Goal: Transaction & Acquisition: Purchase product/service

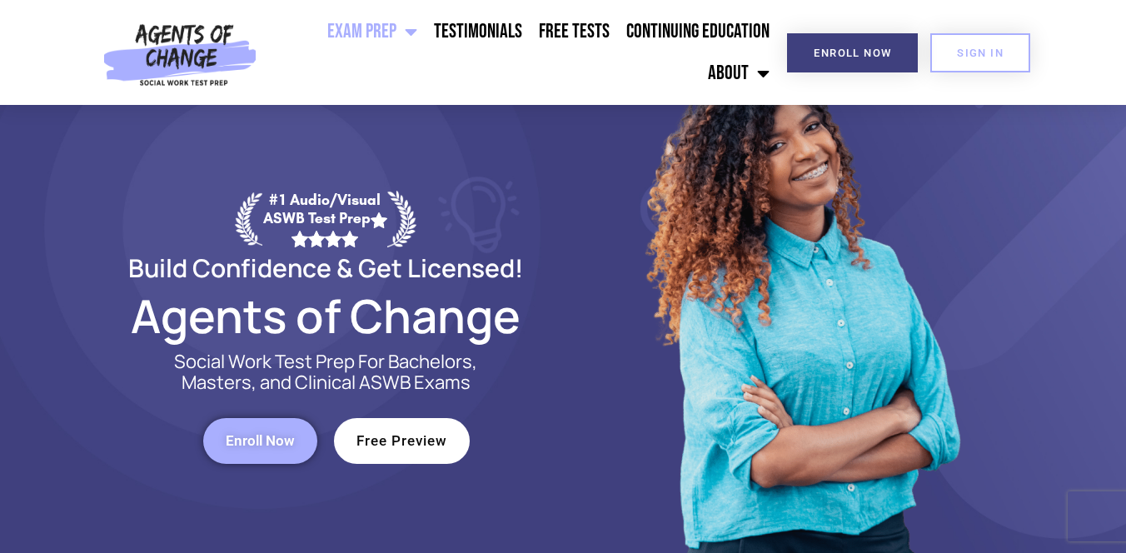
scroll to position [100, 0]
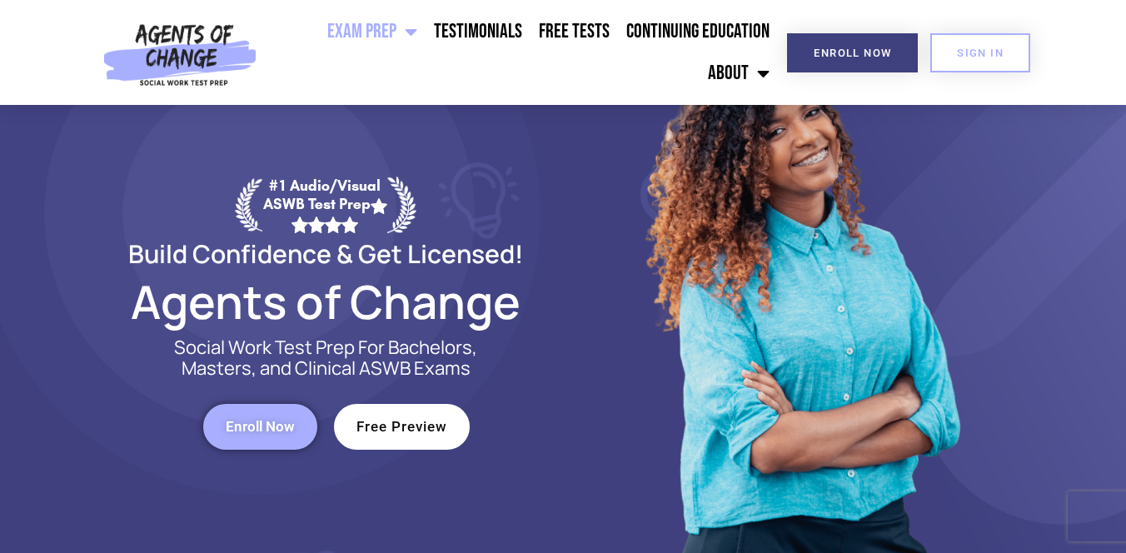
click at [240, 439] on link "Enroll Now" at bounding box center [260, 427] width 114 height 46
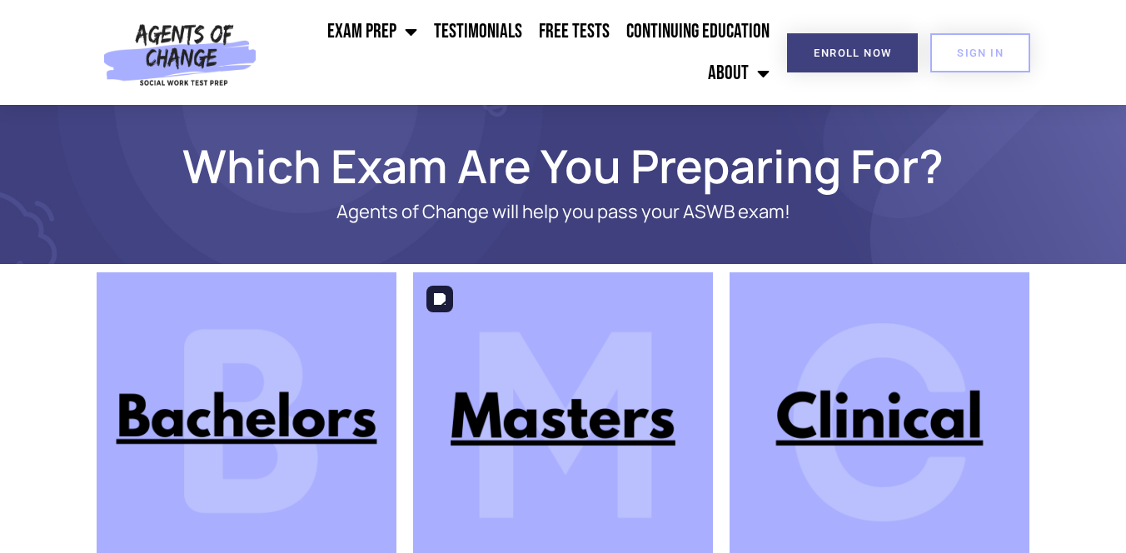
click at [522, 438] on img at bounding box center [563, 422] width 300 height 300
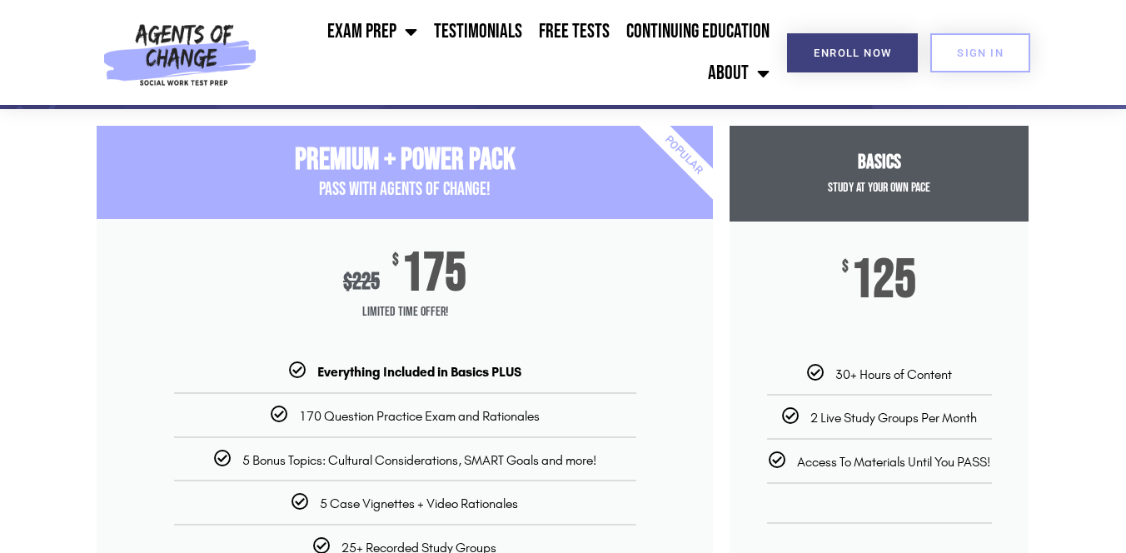
scroll to position [200, 0]
